Goal: Navigation & Orientation: Understand site structure

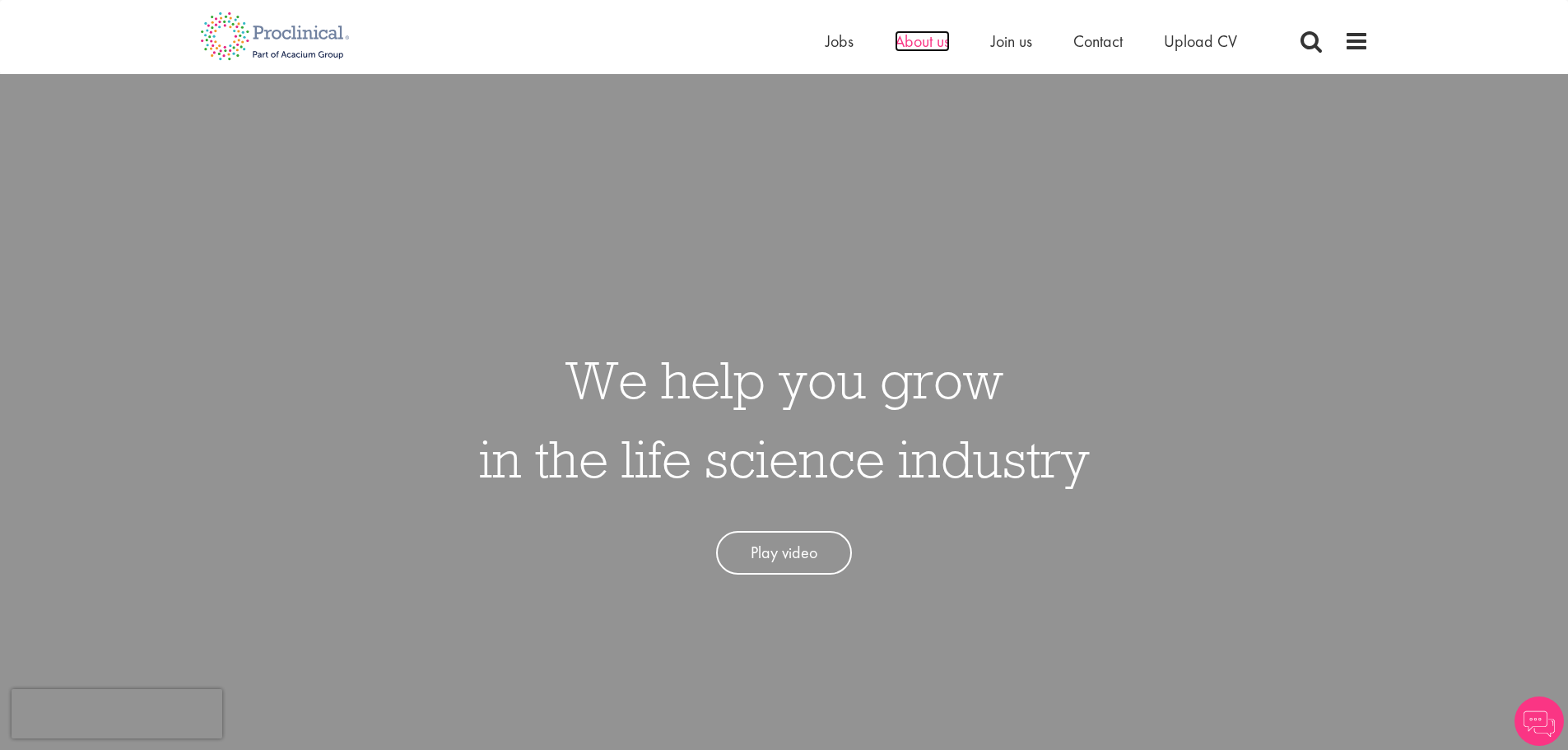
click at [928, 44] on span "About us" at bounding box center [923, 41] width 56 height 21
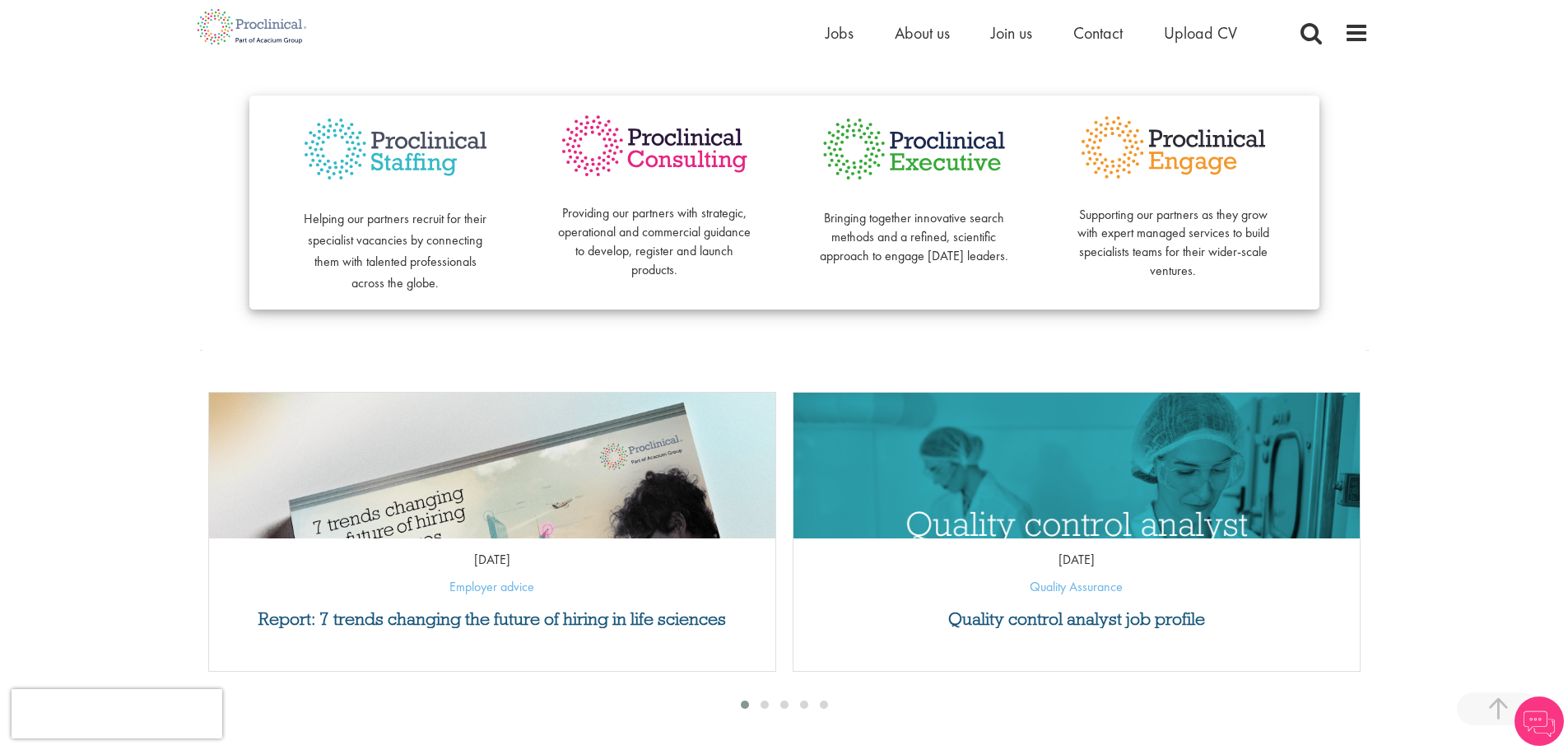
scroll to position [443, 0]
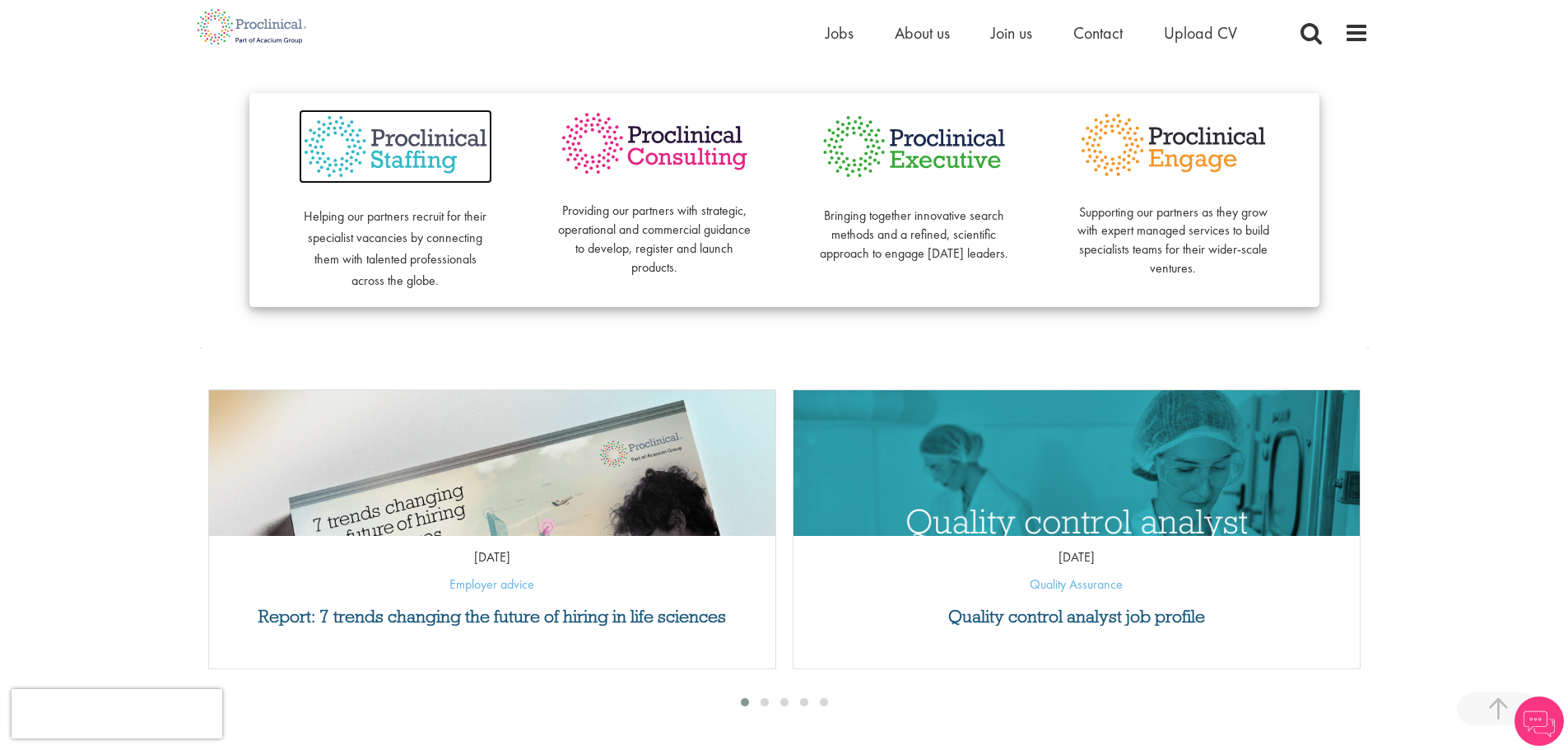
click at [427, 143] on img at bounding box center [396, 147] width 194 height 75
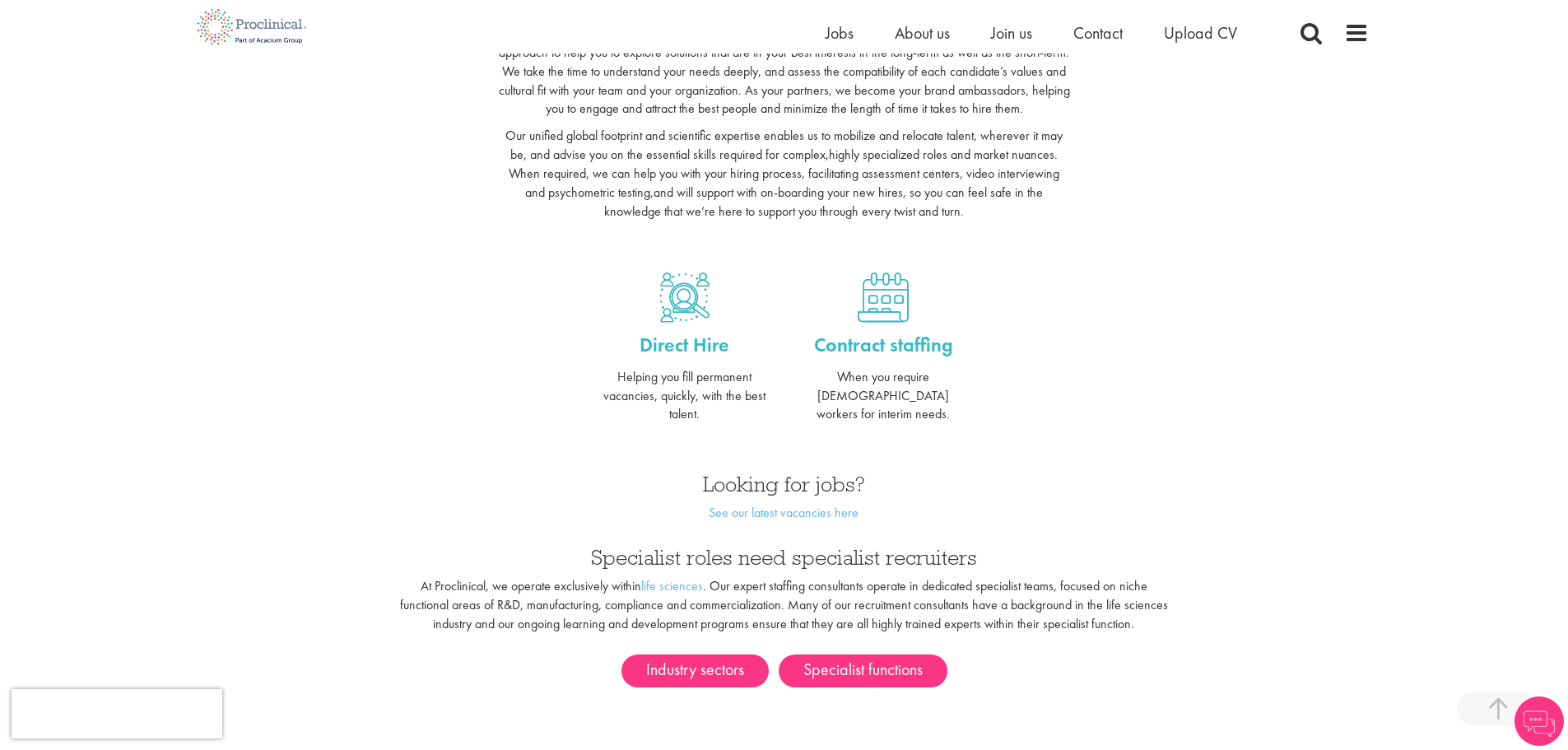
scroll to position [514, 0]
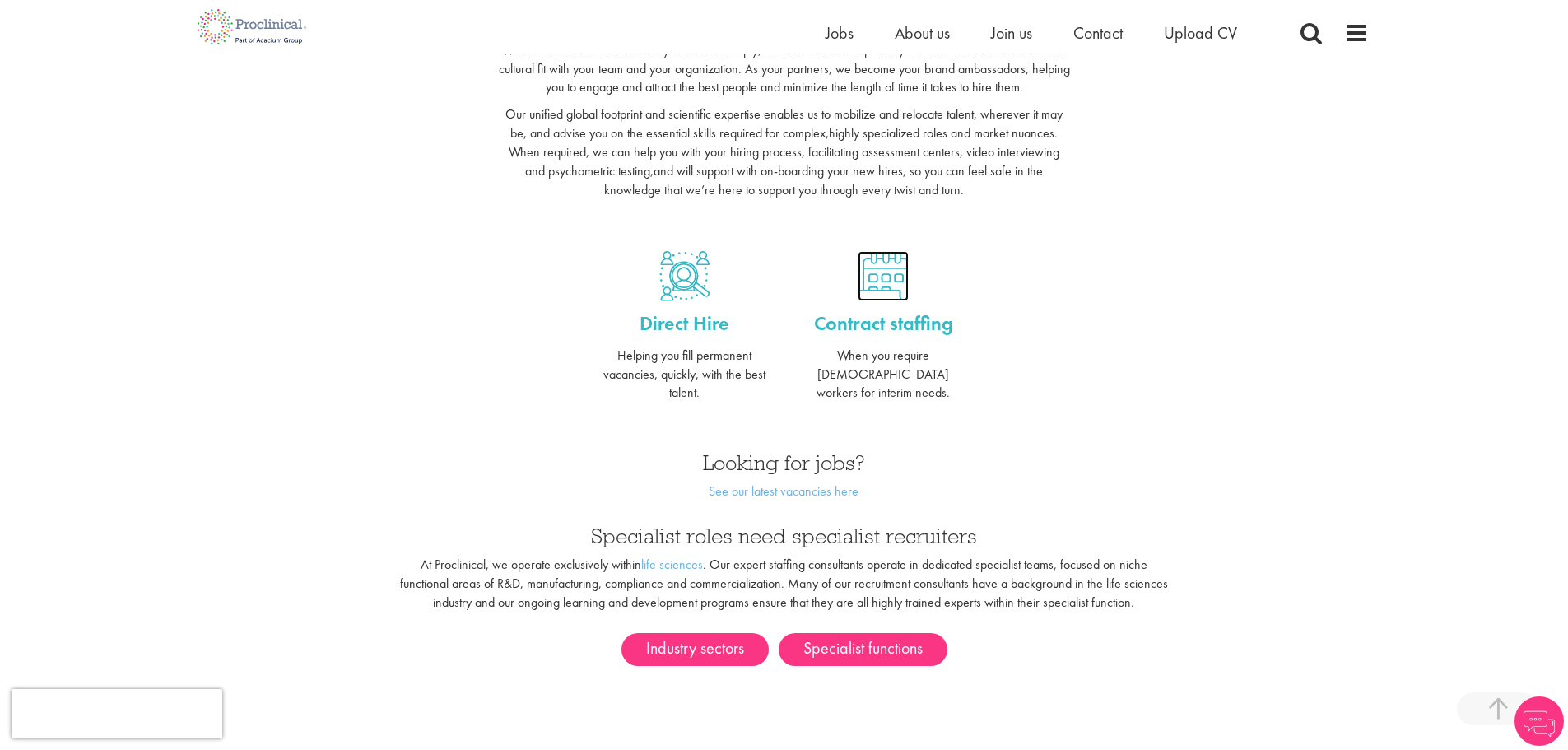
click at [887, 299] on img at bounding box center [883, 276] width 51 height 50
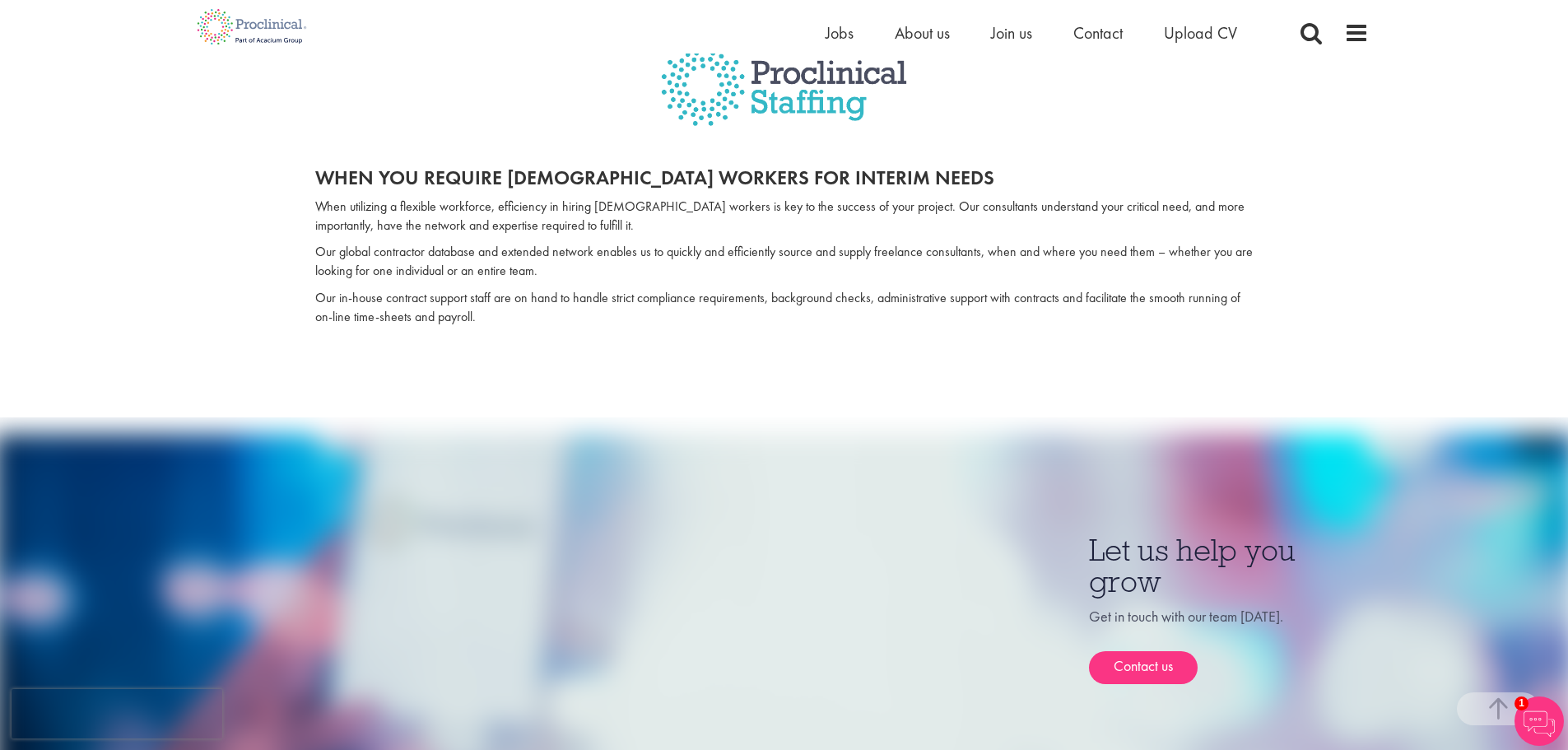
scroll to position [90, 0]
